Goal: Task Accomplishment & Management: Manage account settings

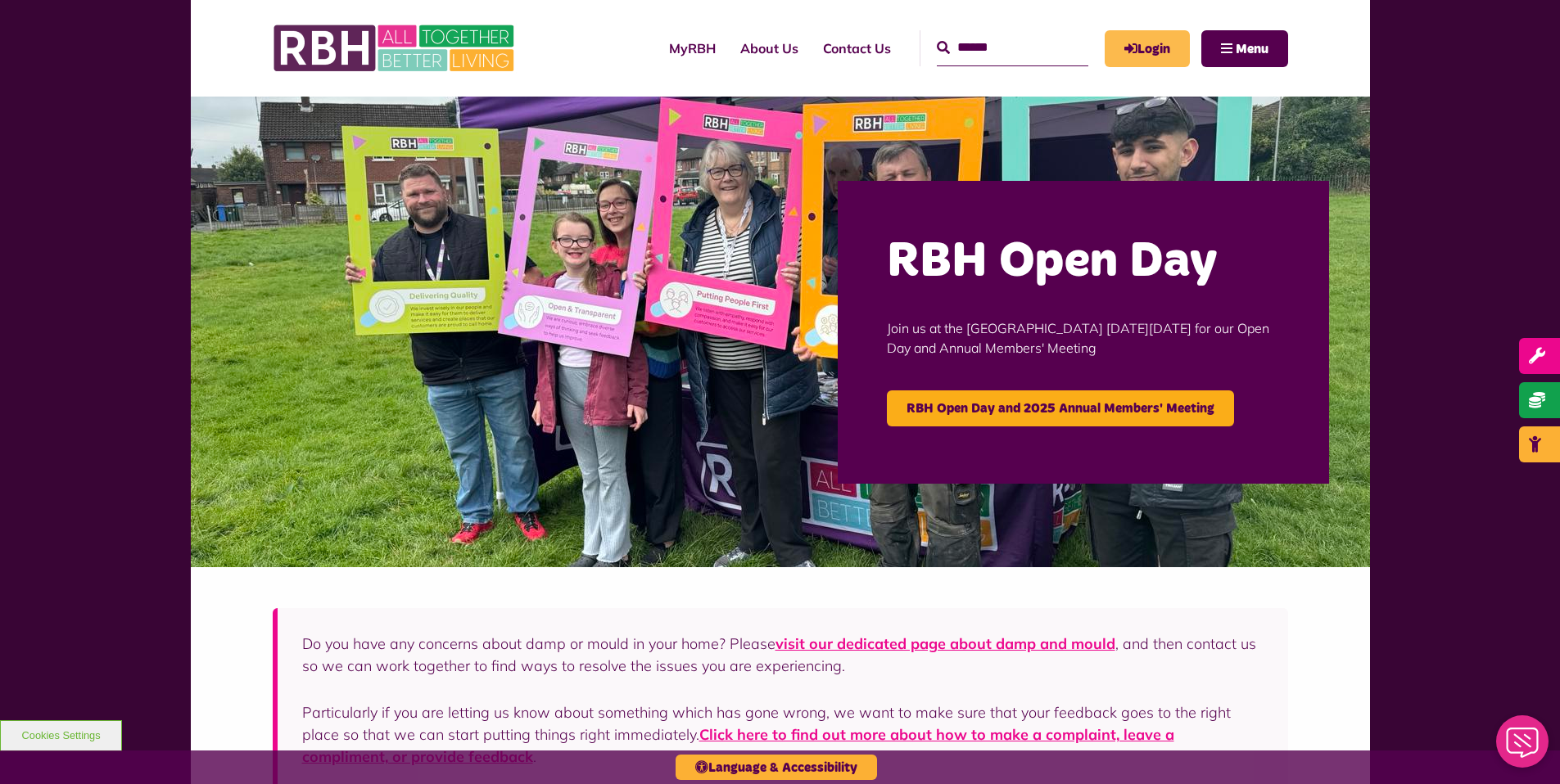
click at [1140, 47] on link "Login" at bounding box center [1147, 48] width 85 height 37
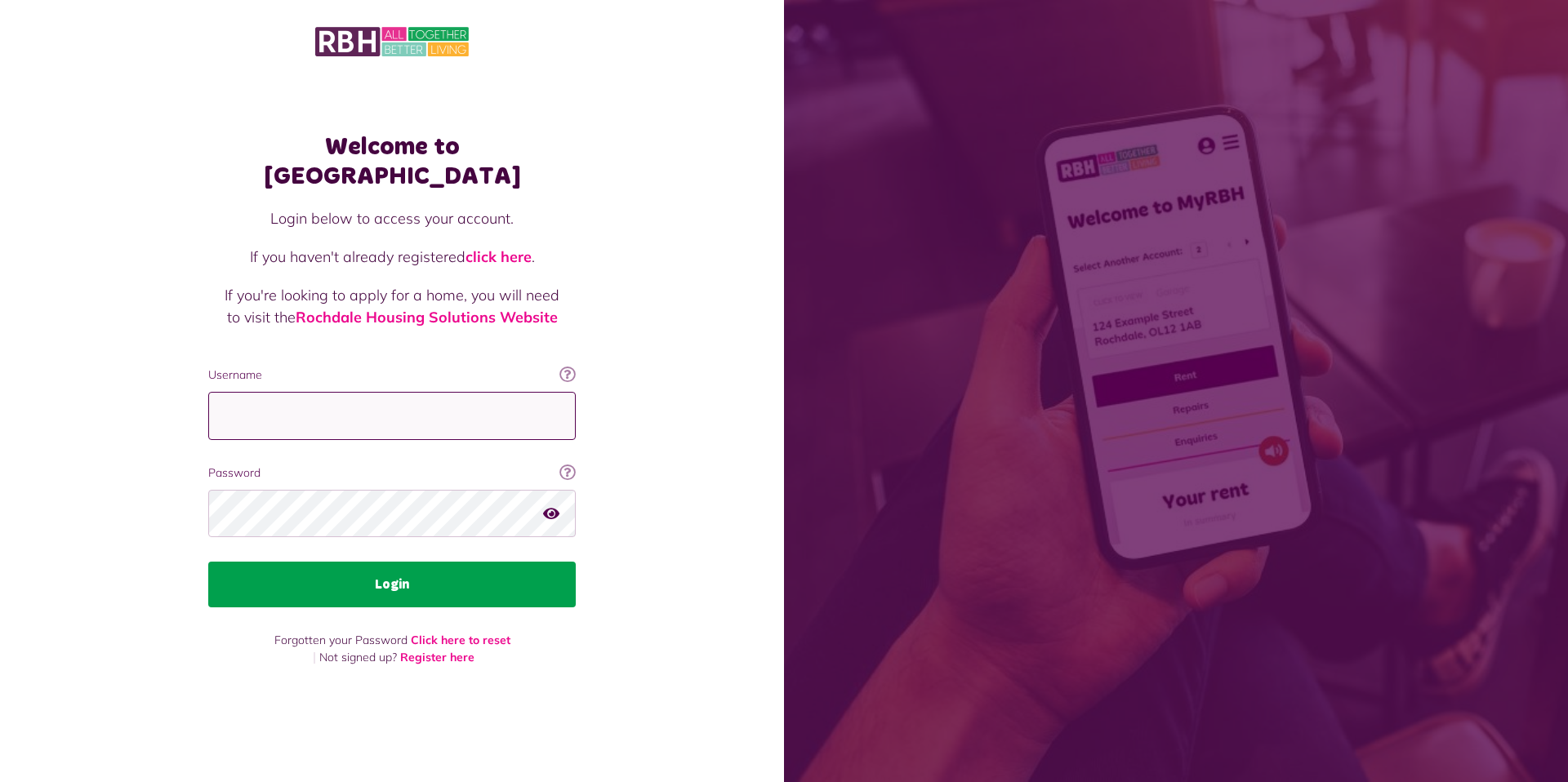
type input "**********"
click at [392, 573] on button "Login" at bounding box center [392, 584] width 368 height 46
